Goal: Task Accomplishment & Management: Manage account settings

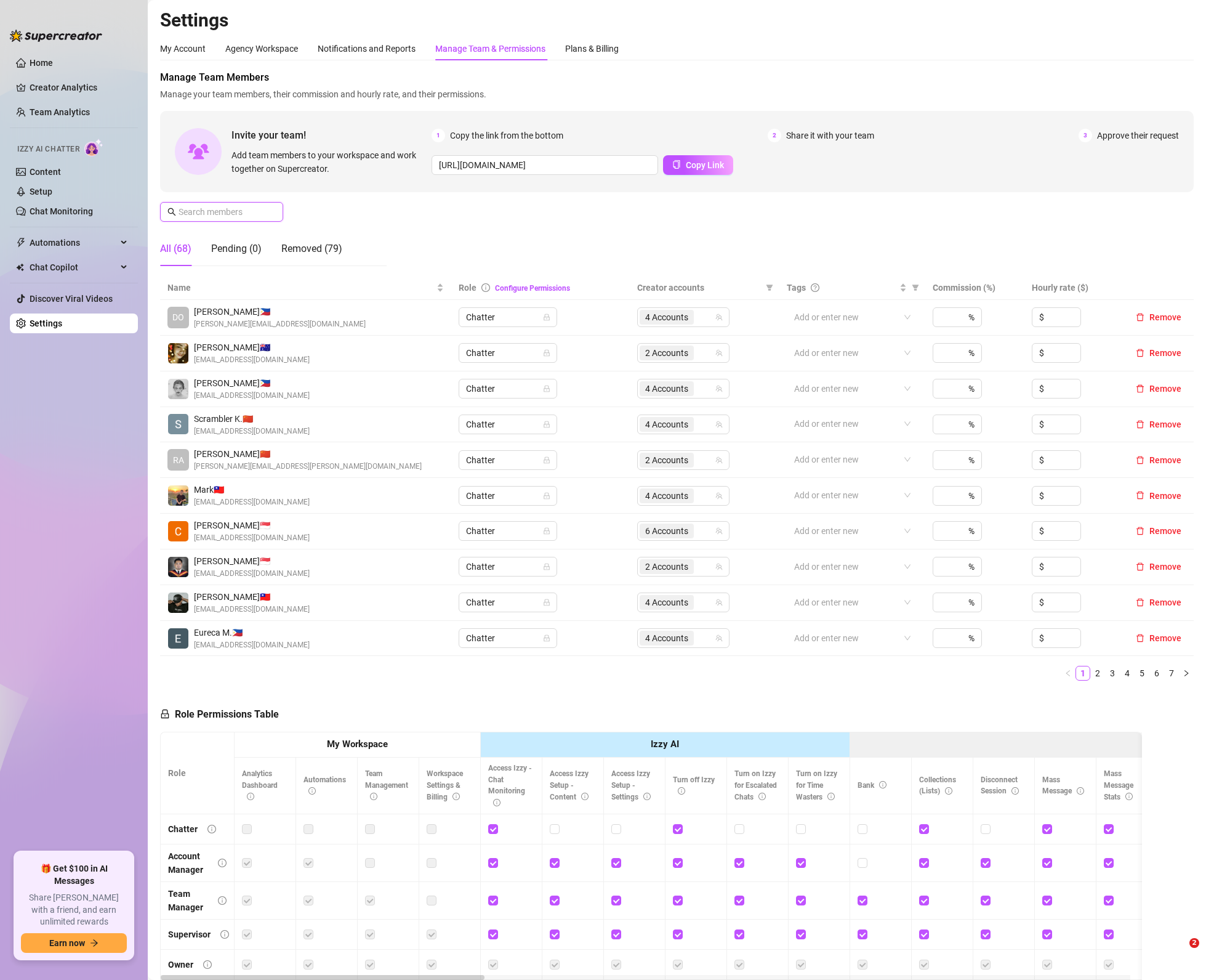
click at [246, 210] on input "text" at bounding box center [222, 211] width 88 height 13
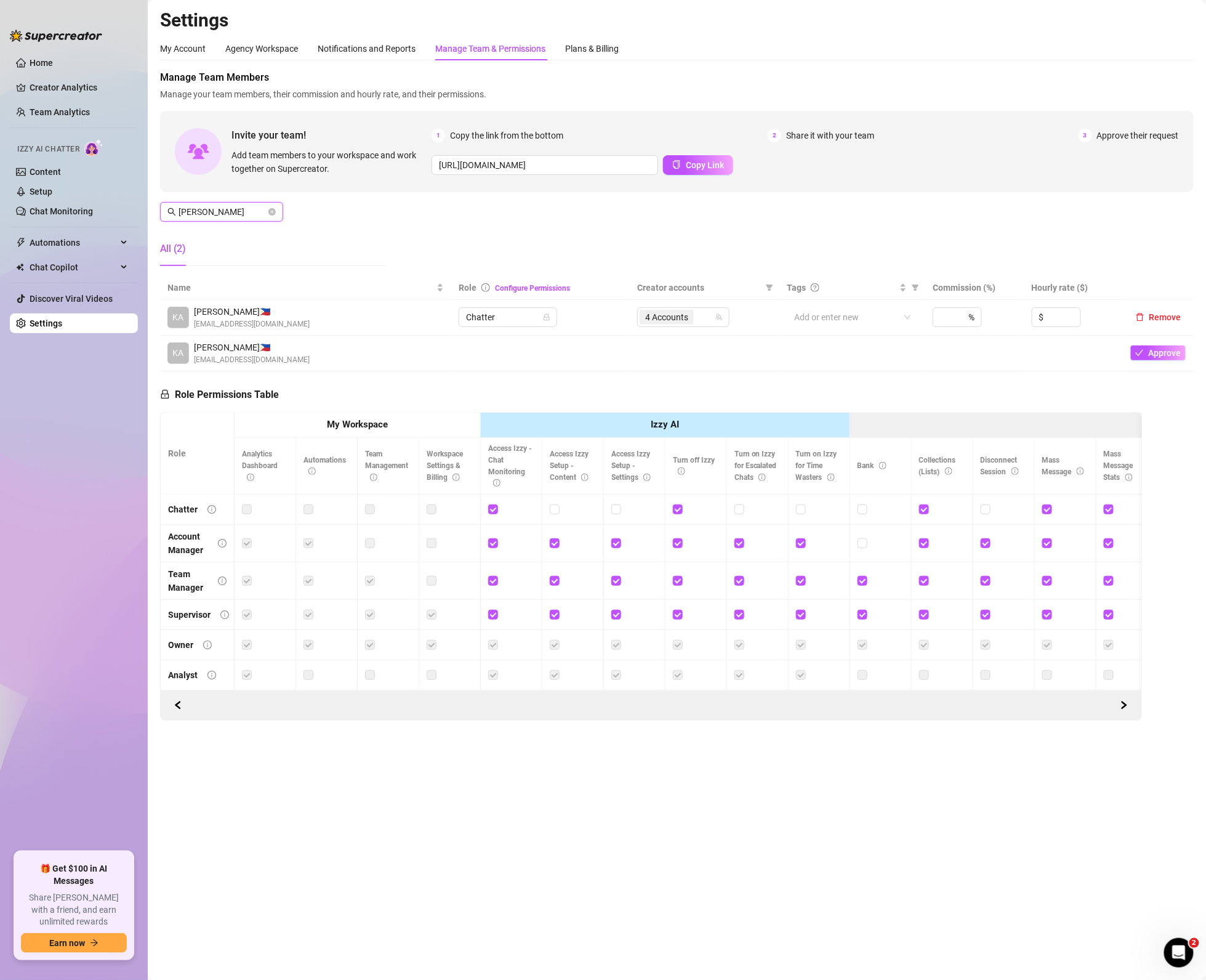
type input "[PERSON_NAME]"
click at [671, 339] on td at bounding box center [705, 353] width 149 height 36
click at [667, 331] on td "4 Accounts" at bounding box center [705, 318] width 149 height 36
click at [666, 325] on div "4 Accounts" at bounding box center [668, 317] width 57 height 17
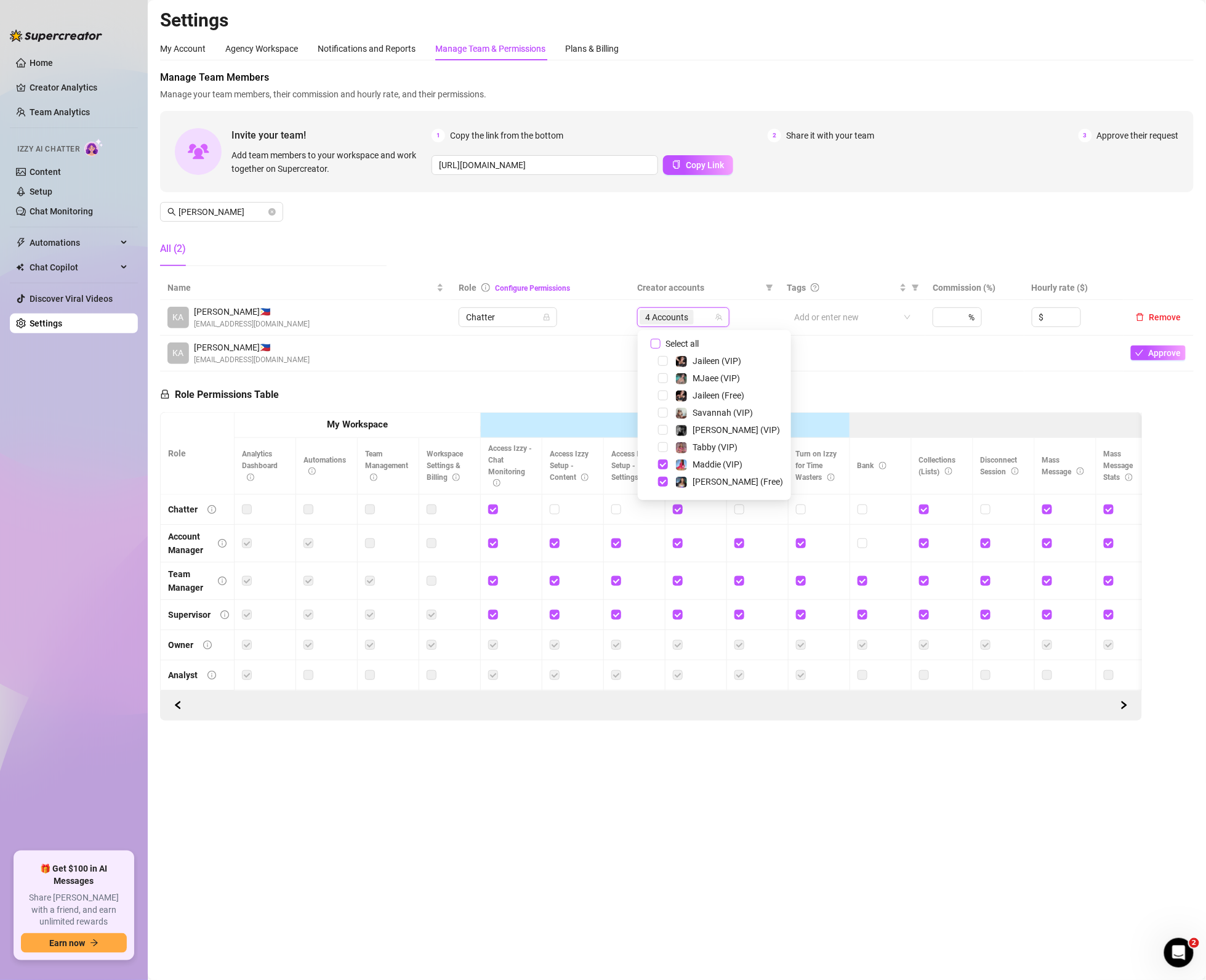
click at [665, 337] on span "Select all" at bounding box center [682, 343] width 43 height 13
click at [660, 339] on input "Select all" at bounding box center [655, 343] width 10 height 10
click at [665, 337] on span "Select all" at bounding box center [682, 343] width 43 height 13
click at [660, 339] on input "Select all" at bounding box center [655, 343] width 10 height 10
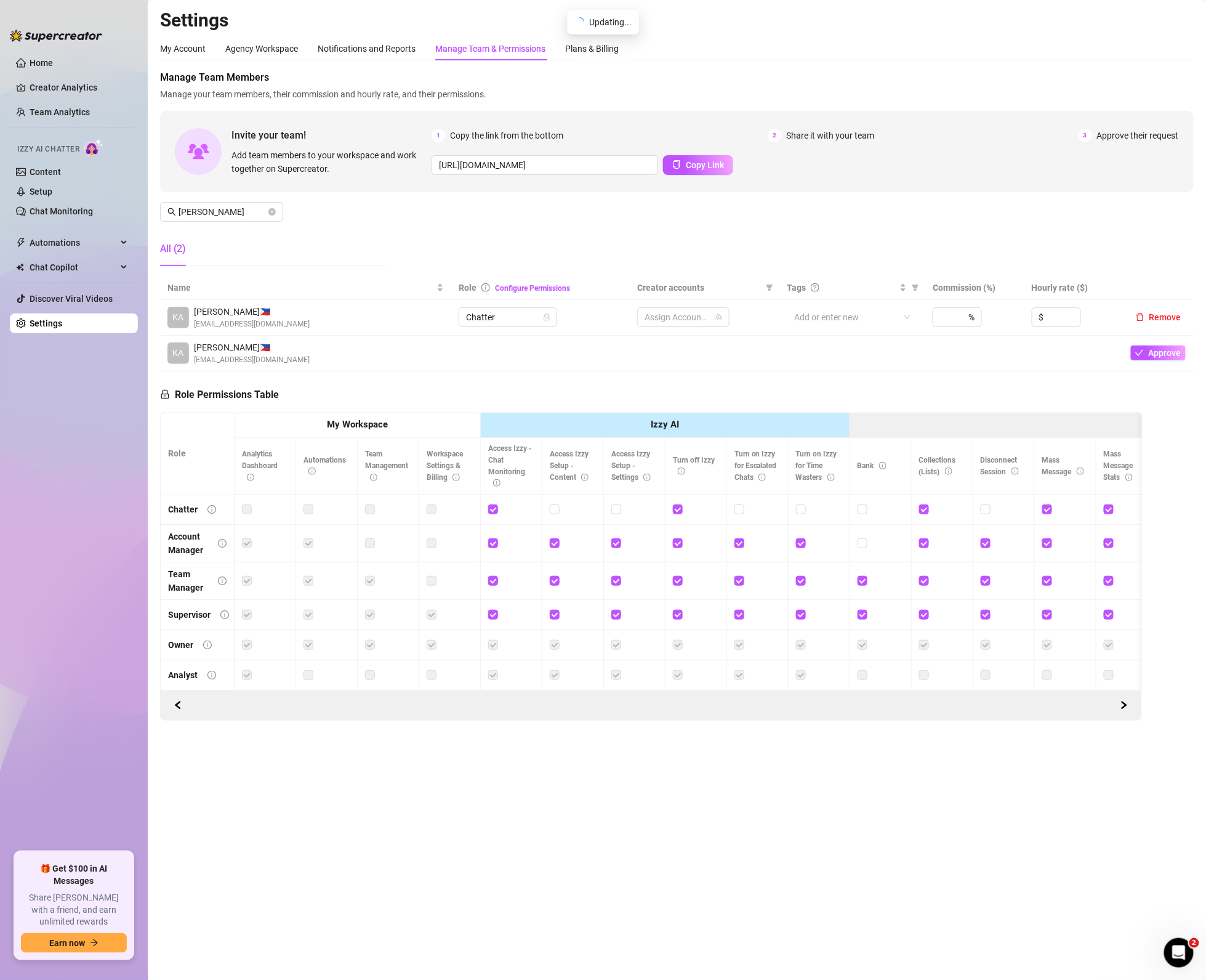
click at [452, 378] on div "Role Permissions Table Role My Workspace Izzy AI OnlyFans Side Menu OnlyFans Ch…" at bounding box center [651, 546] width 982 height 349
click at [699, 318] on div at bounding box center [676, 317] width 75 height 17
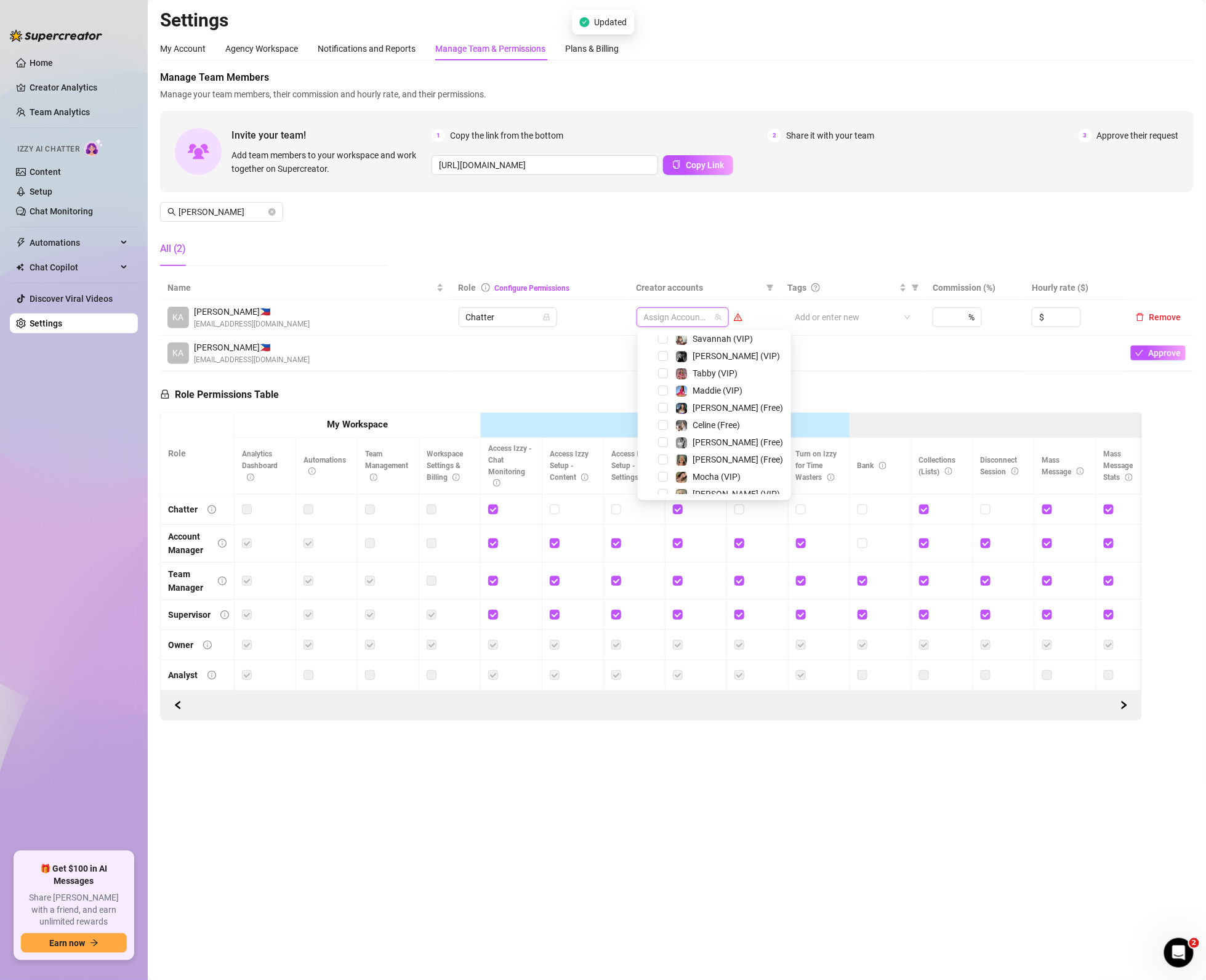
scroll to position [148, 0]
click at [664, 455] on span "Select tree node" at bounding box center [662, 454] width 10 height 10
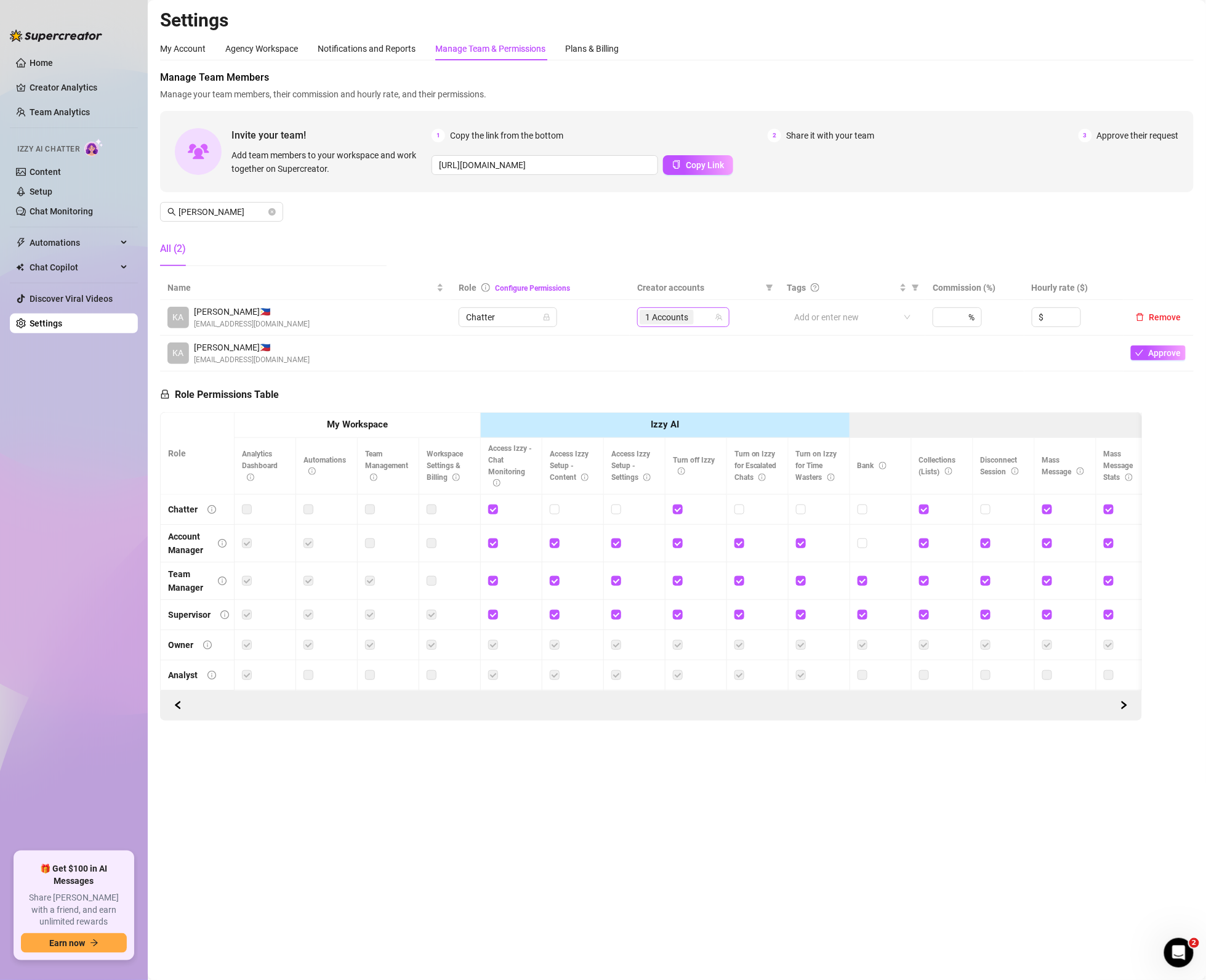
click at [678, 318] on span "1 Accounts" at bounding box center [666, 317] width 43 height 13
click at [659, 341] on span "Select tree node" at bounding box center [662, 344] width 10 height 10
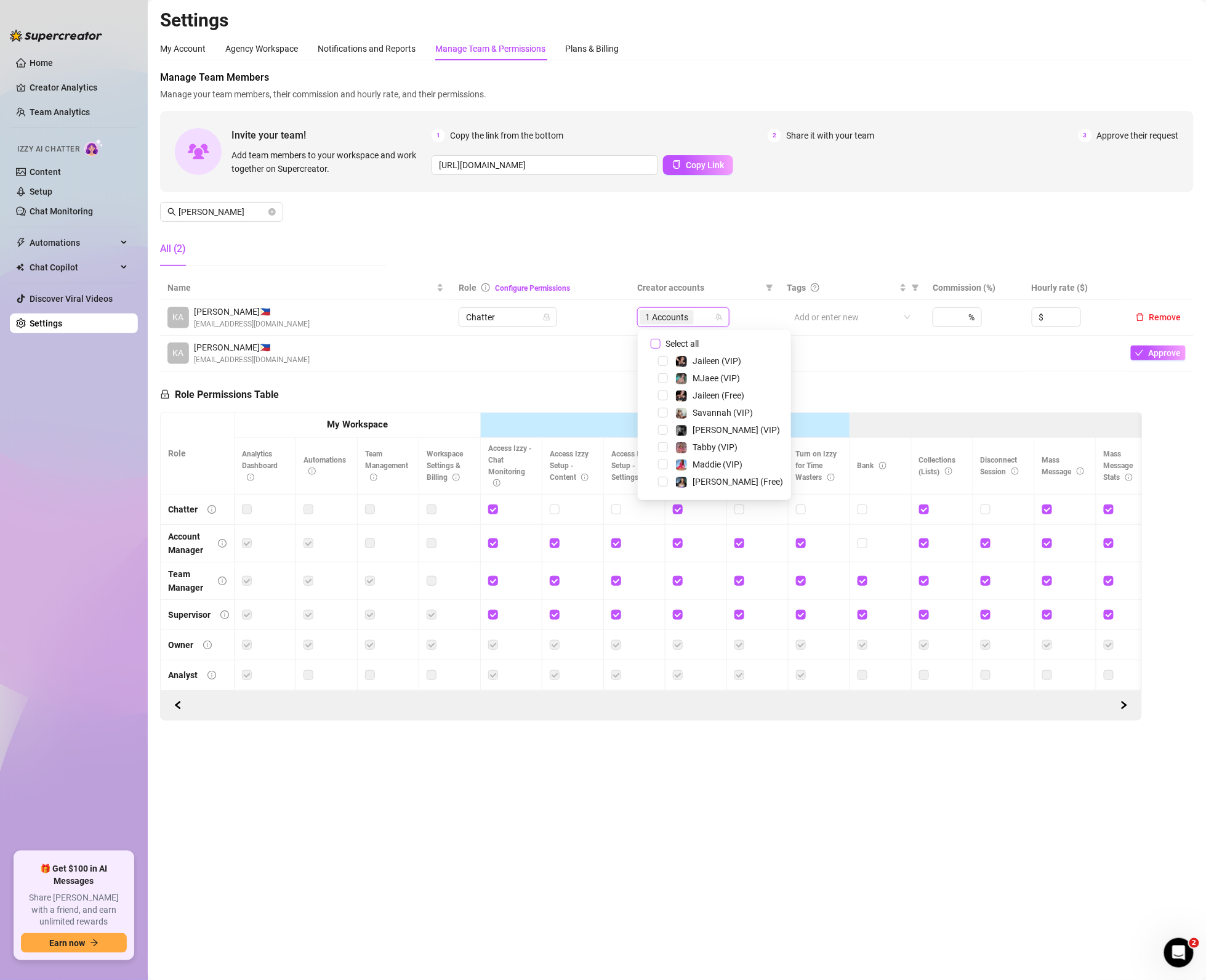
click at [659, 342] on input "Select all" at bounding box center [655, 343] width 10 height 10
checkbox input "false"
click at [662, 393] on span "Select tree node" at bounding box center [662, 390] width 10 height 10
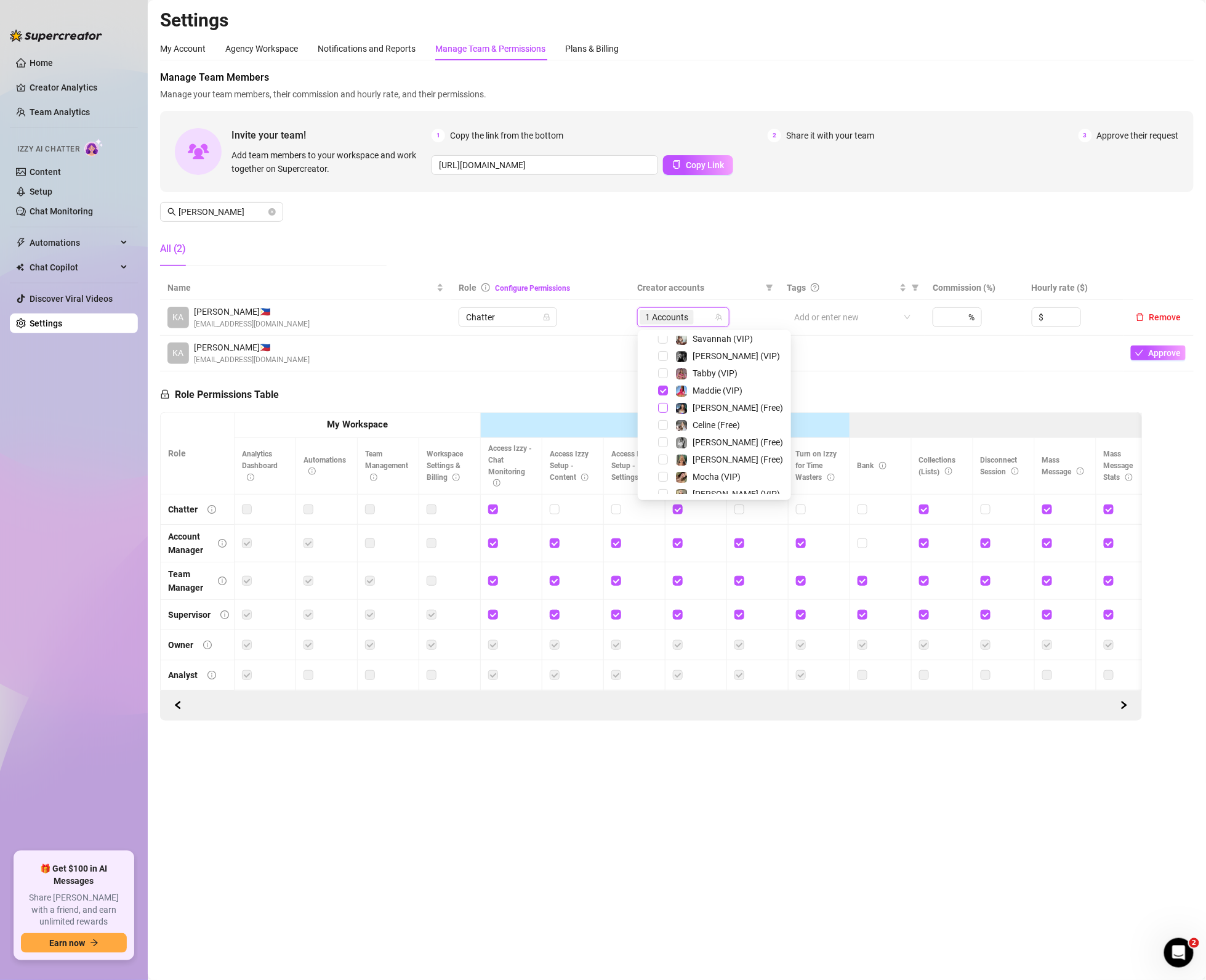
click at [661, 407] on span "Select tree node" at bounding box center [662, 407] width 10 height 10
click at [669, 401] on div "Mocha (VIP)" at bounding box center [714, 402] width 147 height 15
click at [659, 401] on span "Select tree node" at bounding box center [662, 402] width 10 height 10
click at [662, 434] on span "Select tree node" at bounding box center [662, 437] width 10 height 10
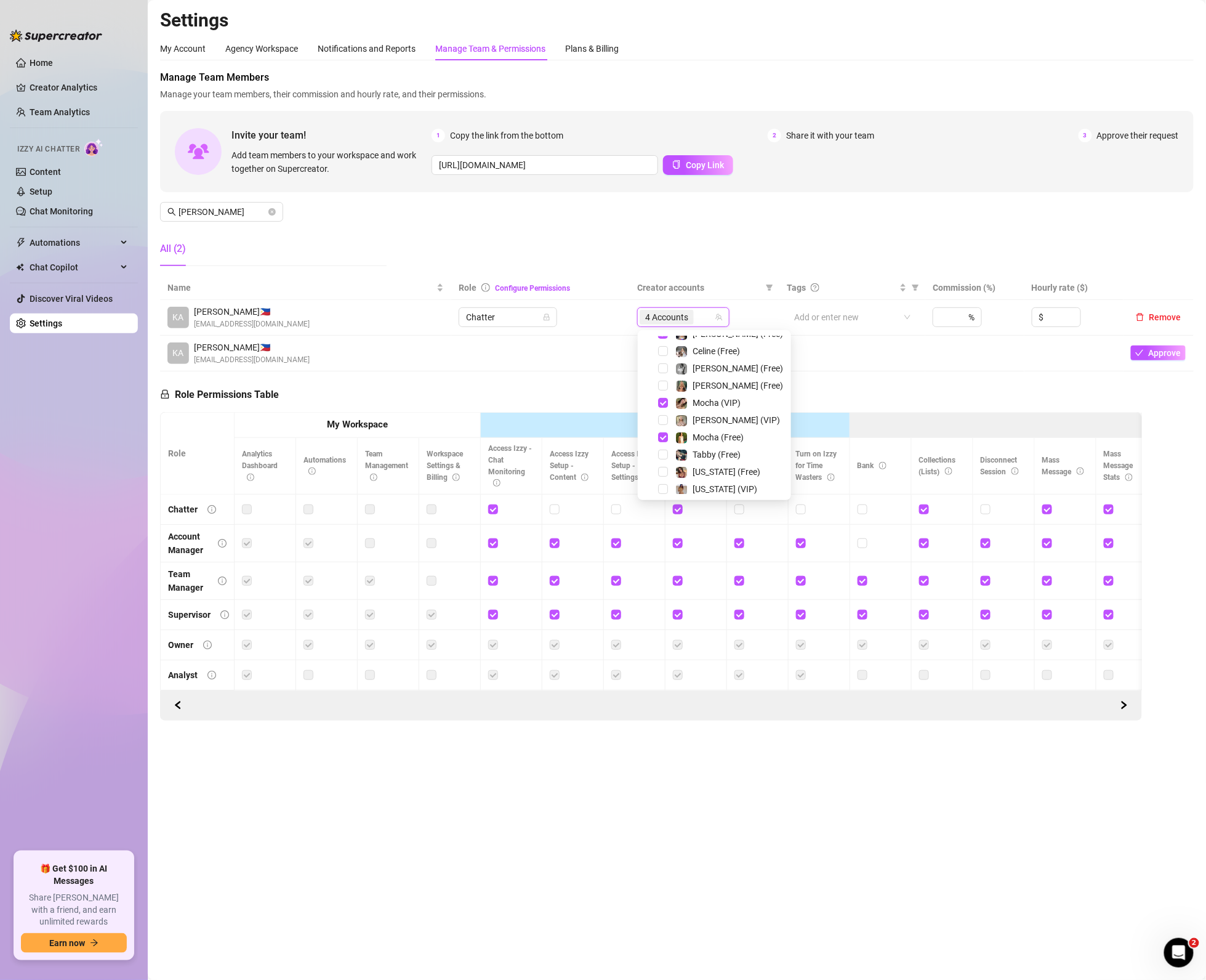
click at [554, 381] on div "Role Permissions Table Role My Workspace Izzy AI OnlyFans Side Menu OnlyFans Ch…" at bounding box center [651, 546] width 982 height 349
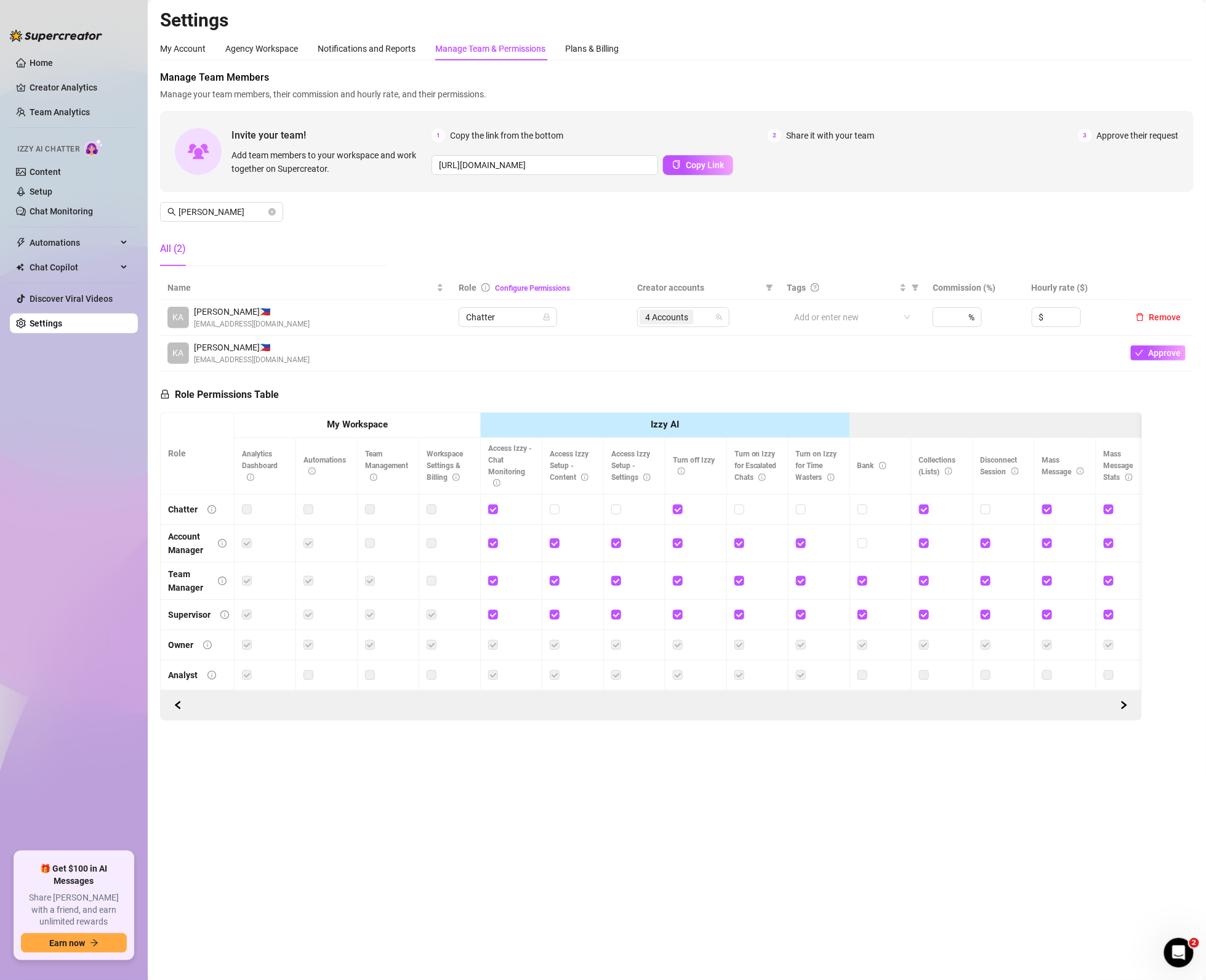
click at [481, 351] on td at bounding box center [540, 353] width 178 height 36
click at [677, 318] on span "4 Accounts" at bounding box center [666, 317] width 43 height 13
click at [664, 453] on div "Maddie (VIP)" at bounding box center [714, 447] width 147 height 15
click at [658, 454] on div "Maddie (VIP)" at bounding box center [714, 447] width 147 height 15
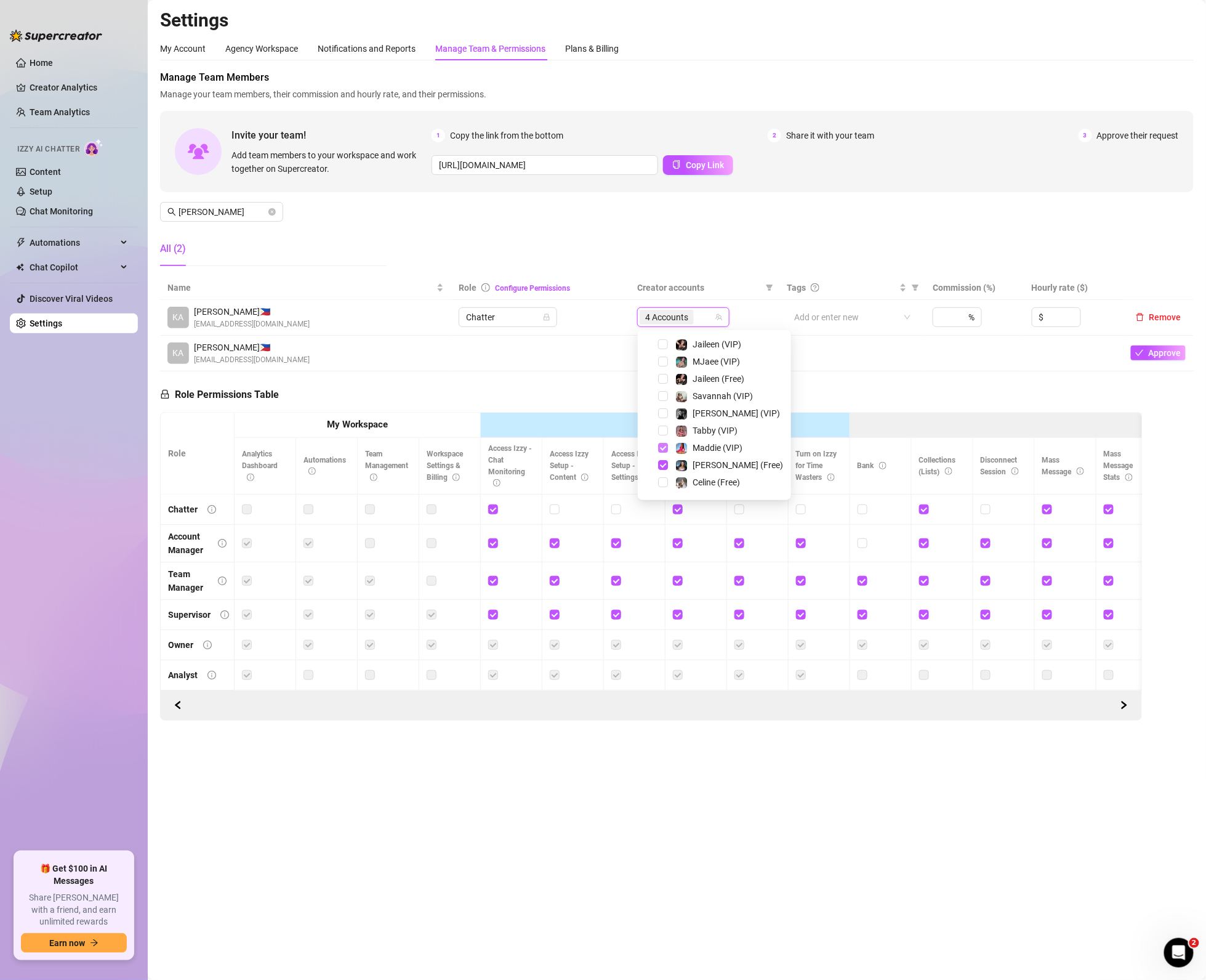
click at [658, 447] on span "Select tree node" at bounding box center [662, 447] width 10 height 10
click at [662, 462] on span "Select tree node" at bounding box center [662, 464] width 10 height 10
click at [660, 838] on main "Settings My Account Agency Workspace Notifications and Reports Manage Team & Pe…" at bounding box center [676, 490] width 1058 height 980
click at [333, 843] on main "Settings My Account Agency Workspace Notifications and Reports Manage Team & Pe…" at bounding box center [676, 490] width 1058 height 980
click at [710, 316] on div "2 Accounts" at bounding box center [676, 317] width 75 height 17
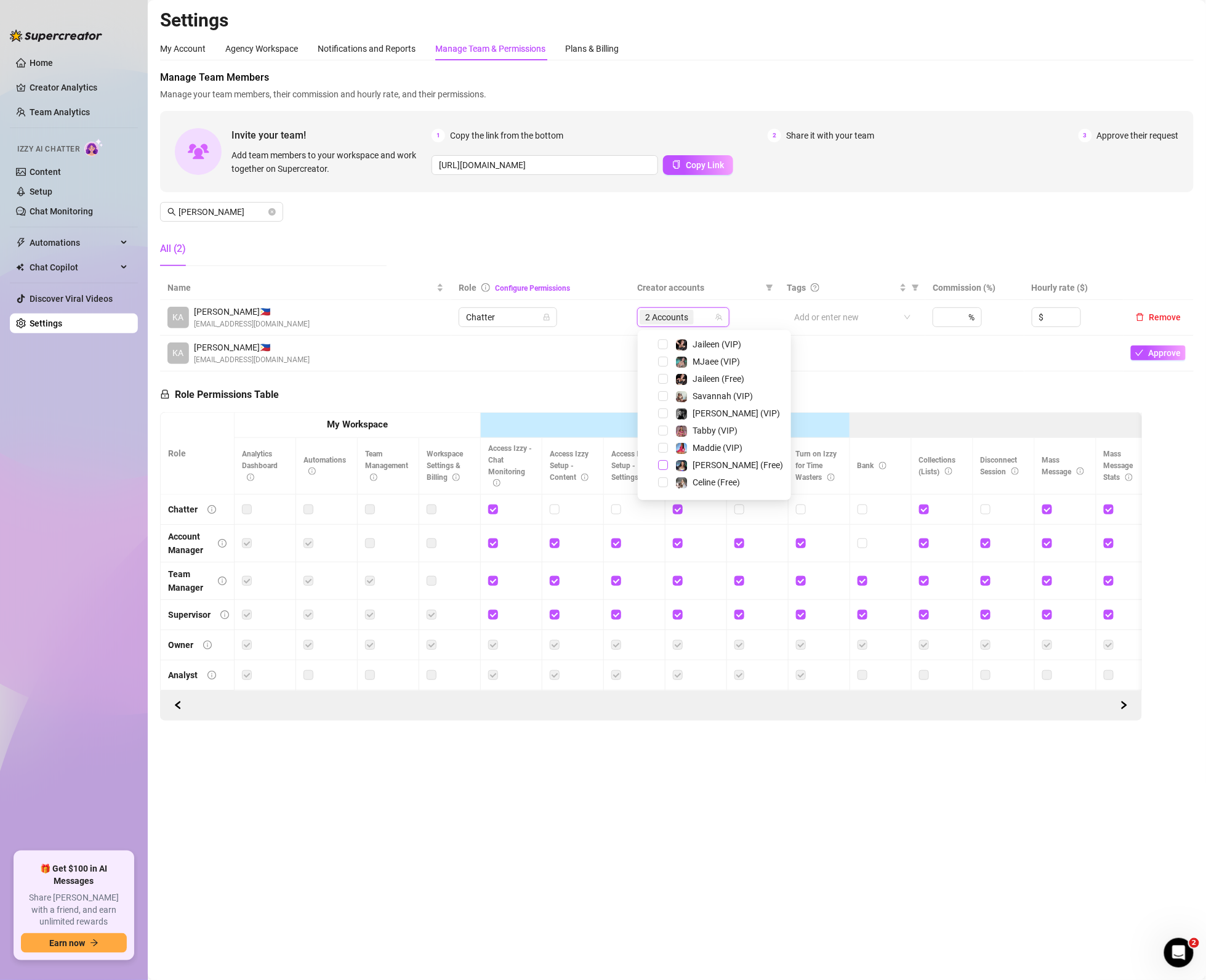
click at [662, 468] on span "Select tree node" at bounding box center [662, 464] width 10 height 10
click at [662, 450] on span "Select tree node" at bounding box center [662, 447] width 10 height 10
click at [1177, 483] on div "Manage Team Members Manage your team members, their commission and hourly rate,…" at bounding box center [677, 395] width 1034 height 650
